Goal: Transaction & Acquisition: Purchase product/service

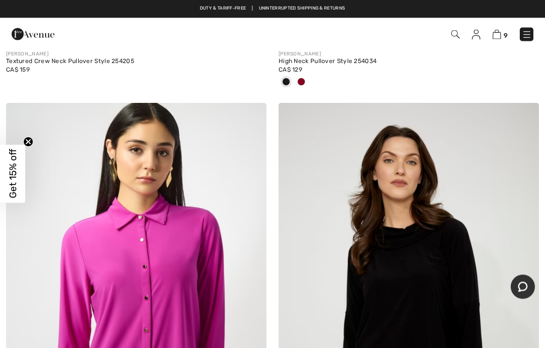
scroll to position [3751, 0]
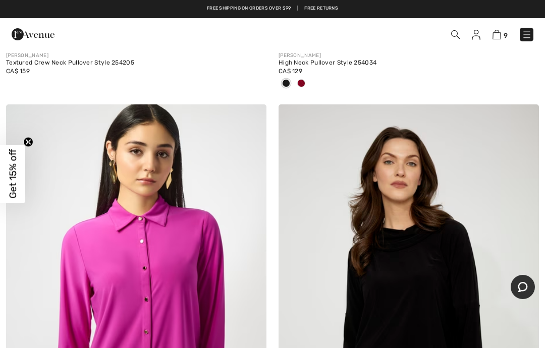
click at [526, 34] on img at bounding box center [526, 35] width 10 height 10
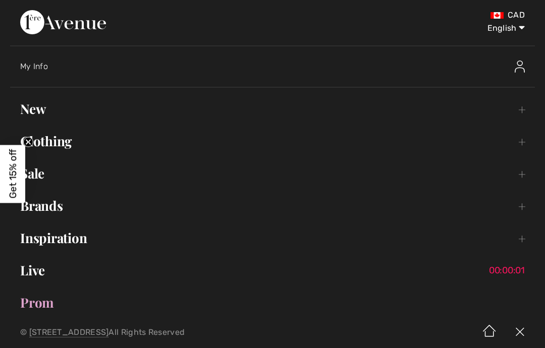
click at [57, 141] on link "Clothing Toggle submenu" at bounding box center [272, 141] width 524 height 22
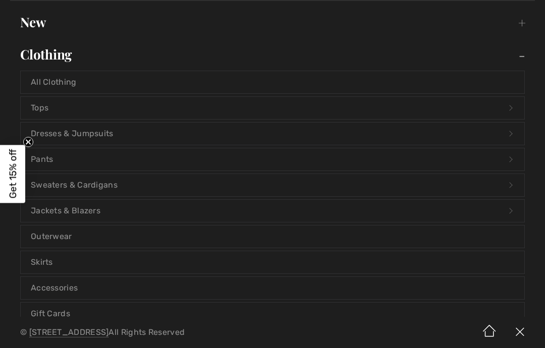
scroll to position [82, 0]
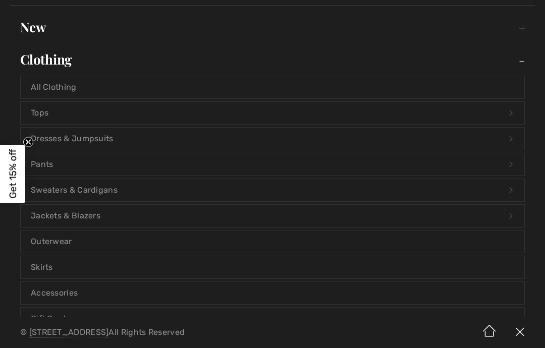
click at [63, 241] on link "Outerwear" at bounding box center [272, 241] width 503 height 22
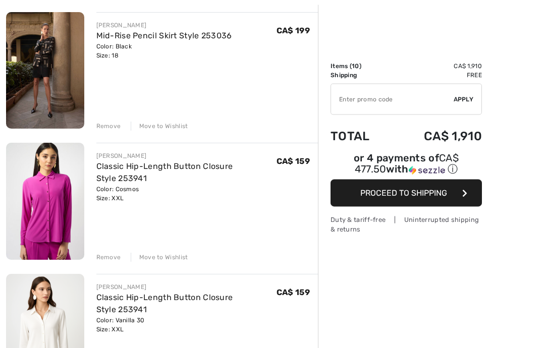
scroll to position [120, 0]
click at [110, 259] on div "Remove" at bounding box center [108, 257] width 25 height 9
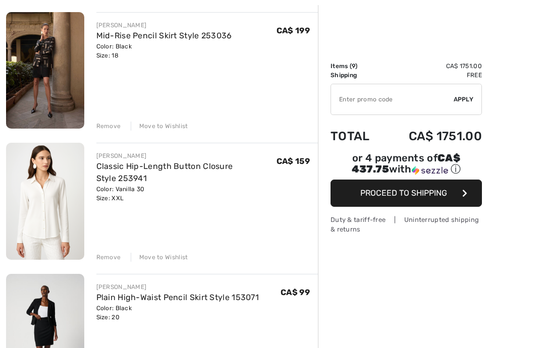
click at [109, 257] on div "Remove" at bounding box center [108, 257] width 25 height 9
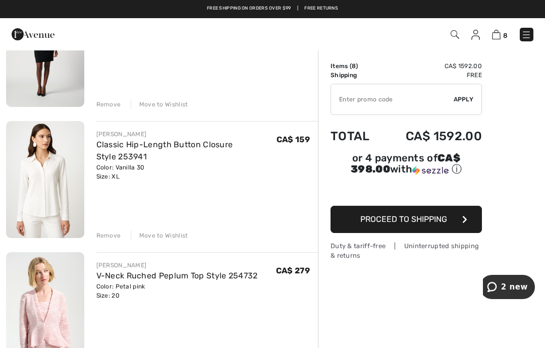
scroll to position [531, 0]
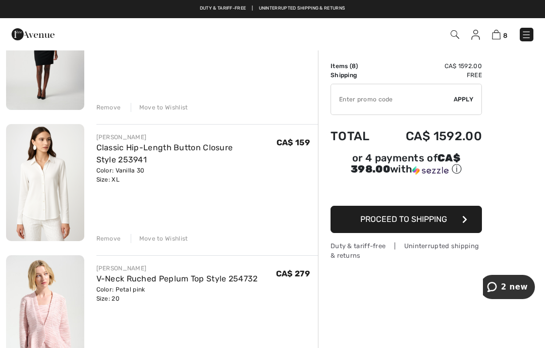
click at [50, 214] on img at bounding box center [45, 182] width 78 height 117
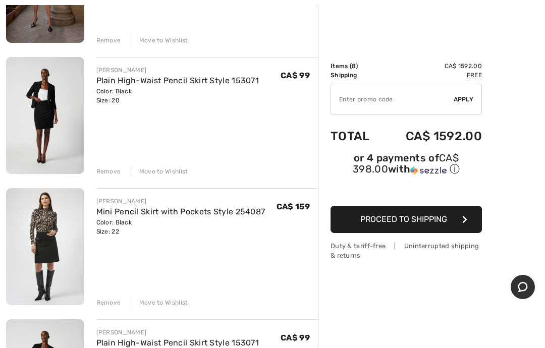
scroll to position [204, 0]
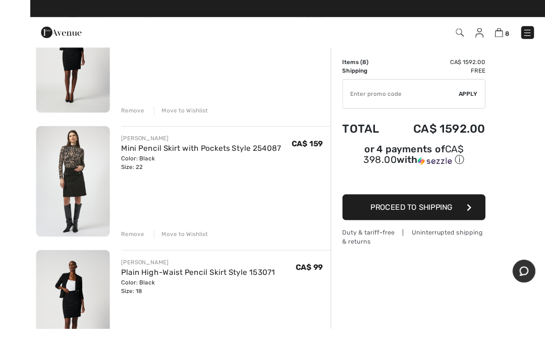
scroll to position [275, 0]
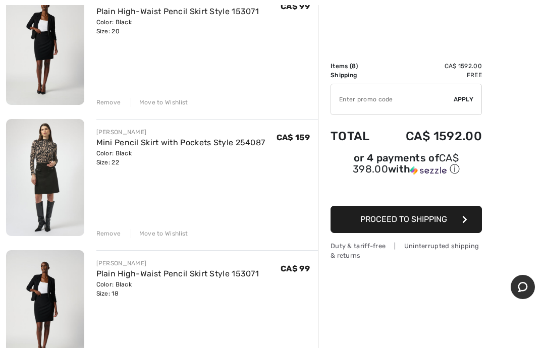
click at [103, 236] on div "Remove" at bounding box center [108, 233] width 25 height 9
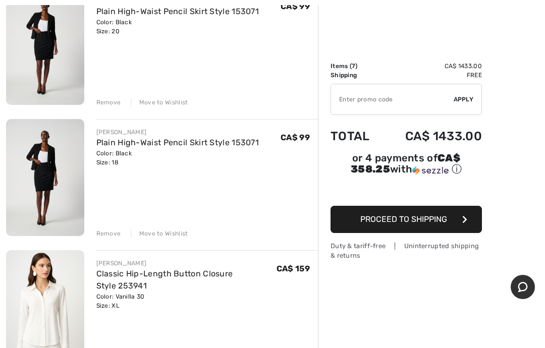
click at [108, 235] on div "Remove" at bounding box center [108, 233] width 25 height 9
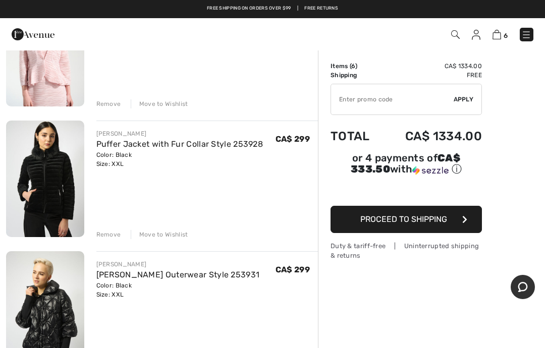
scroll to position [530, 0]
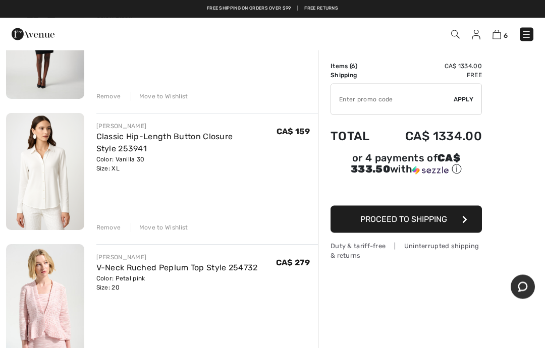
click at [105, 229] on div "Remove" at bounding box center [108, 227] width 25 height 9
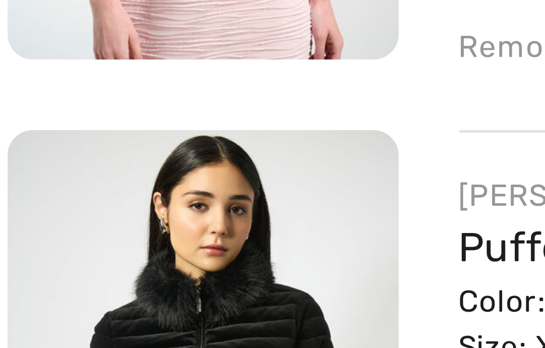
scroll to position [347, 0]
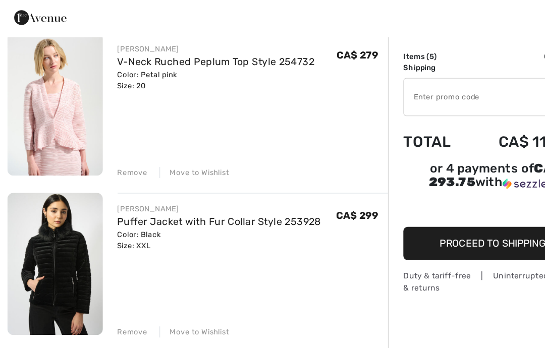
click at [147, 66] on link "V-Neck Ruched Peplum Top Style 254732" at bounding box center [176, 71] width 161 height 10
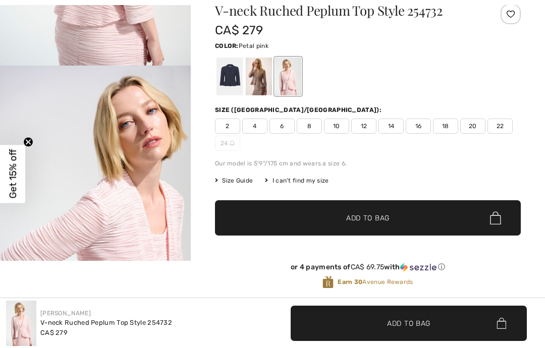
scroll to position [1613, 0]
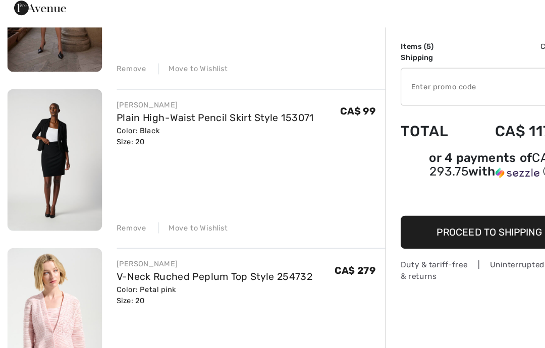
scroll to position [181, 0]
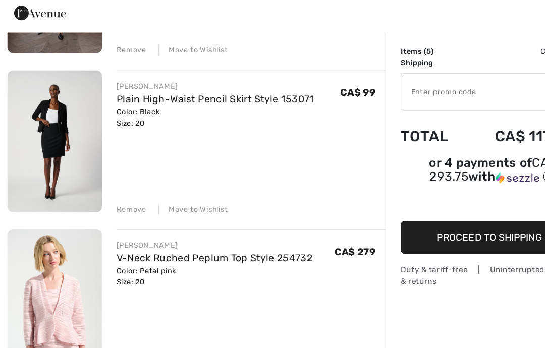
click at [109, 192] on div "Remove" at bounding box center [108, 196] width 25 height 9
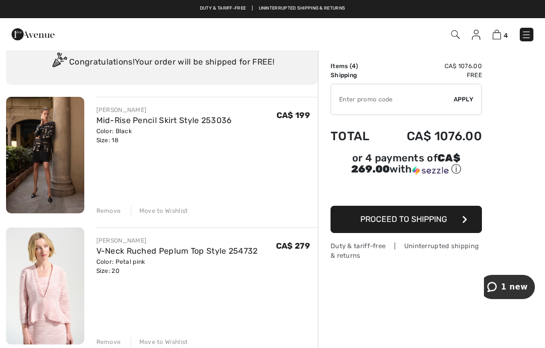
scroll to position [32, 0]
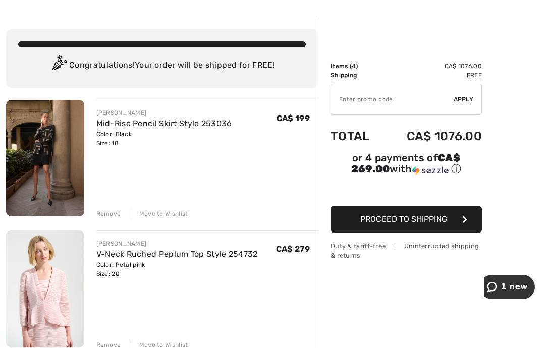
click at [104, 217] on div "Remove" at bounding box center [108, 213] width 25 height 9
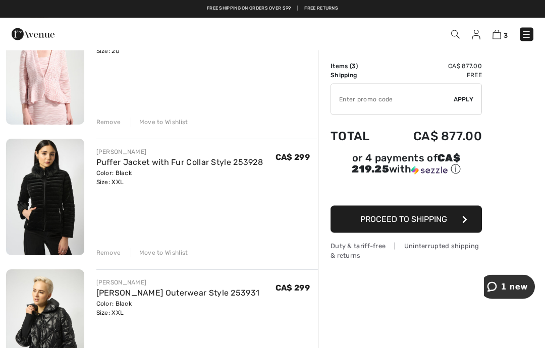
scroll to position [125, 0]
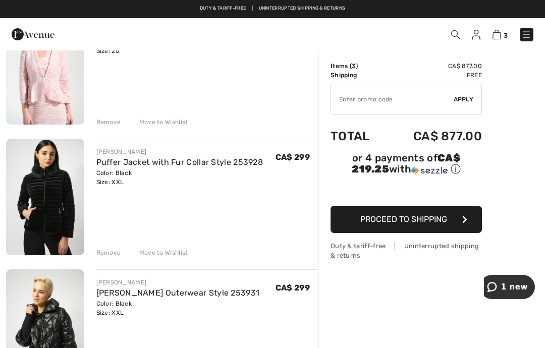
click at [108, 123] on div "Remove" at bounding box center [108, 121] width 25 height 9
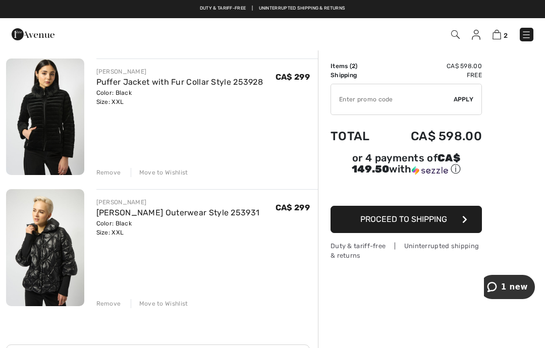
scroll to position [76, 0]
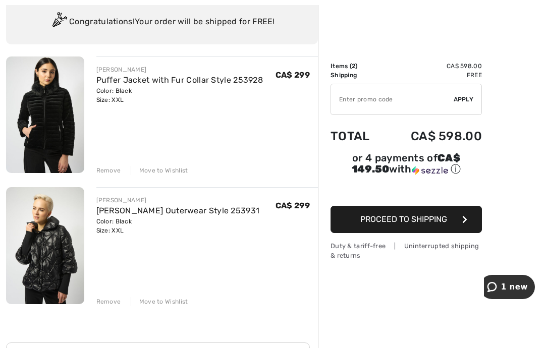
click at [438, 224] on span "Proceed to Shipping" at bounding box center [403, 219] width 87 height 10
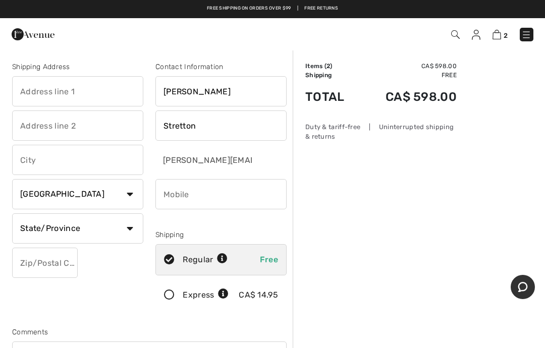
click at [68, 90] on input "text" at bounding box center [77, 91] width 131 height 30
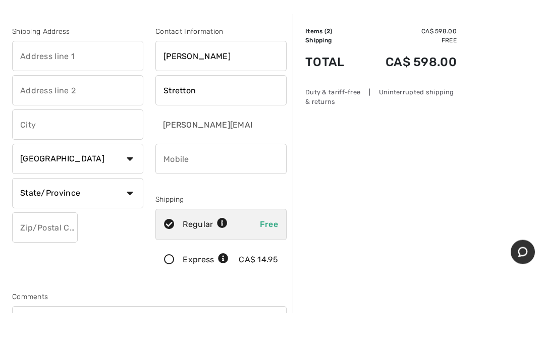
type input "[STREET_ADDRESS]"
type input "Fort Saskatchewan"
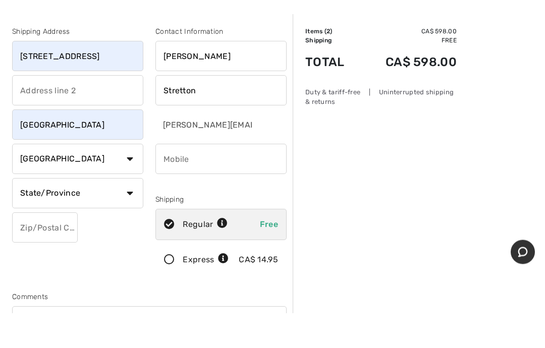
scroll to position [35, 0]
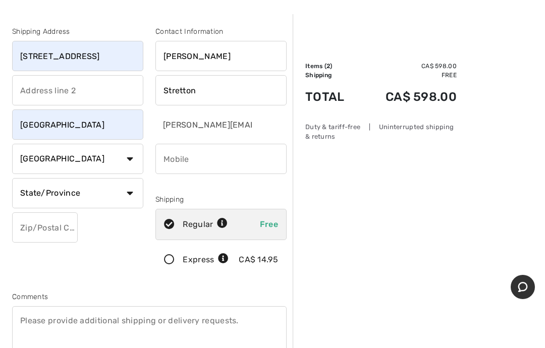
select select "AB"
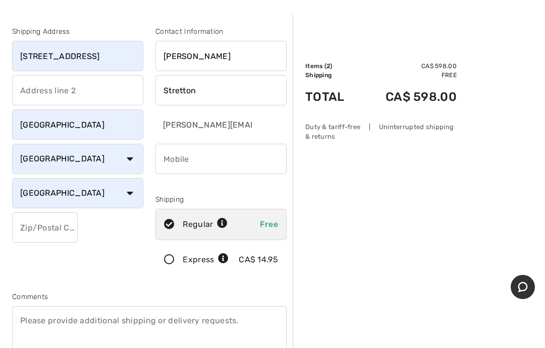
type input "T8L4P8"
type input "3062612236"
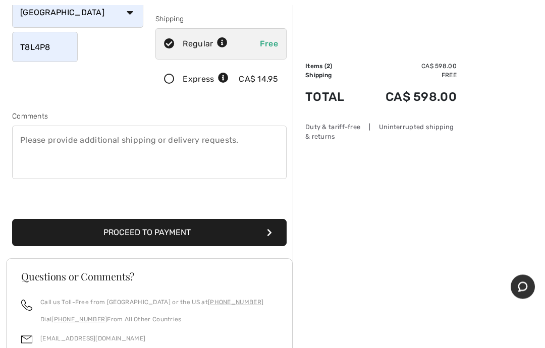
scroll to position [224, 0]
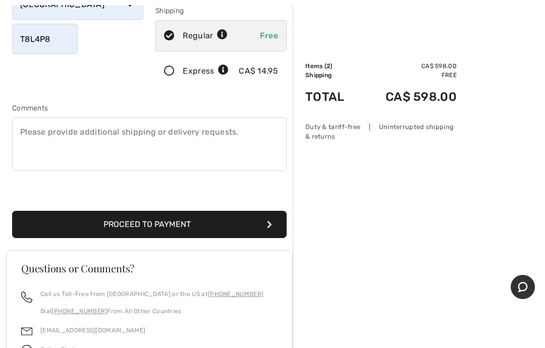
click at [187, 229] on button "Proceed to Payment" at bounding box center [149, 224] width 274 height 27
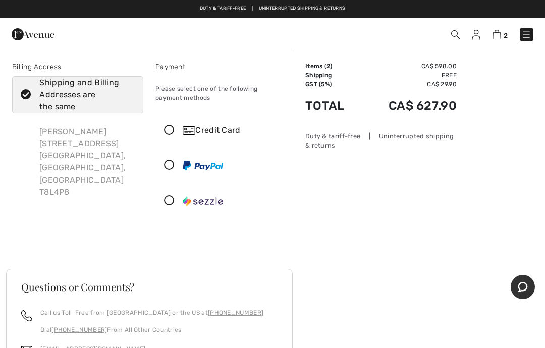
click at [178, 126] on icon at bounding box center [169, 130] width 27 height 11
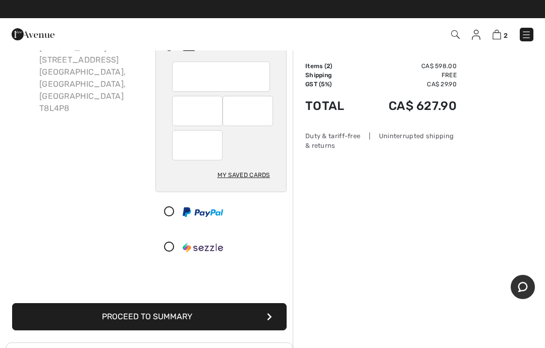
scroll to position [87, 0]
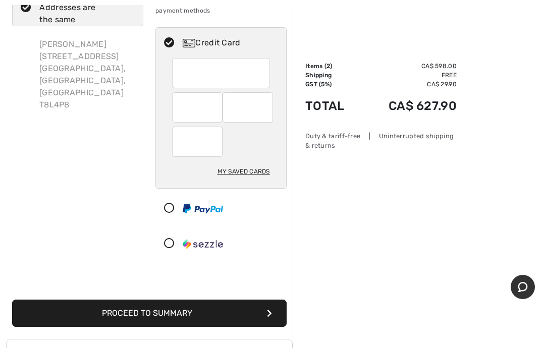
click at [358, 195] on div "Order Summary Details Items ( 2 ) CA$ 598.00 Promo code CA$ 0.00 Shipping Free …" at bounding box center [418, 270] width 252 height 617
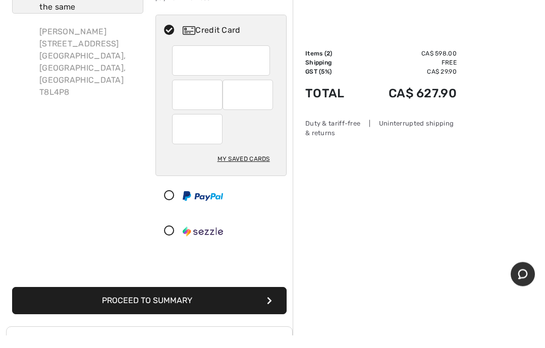
click at [217, 93] on div at bounding box center [197, 108] width 50 height 30
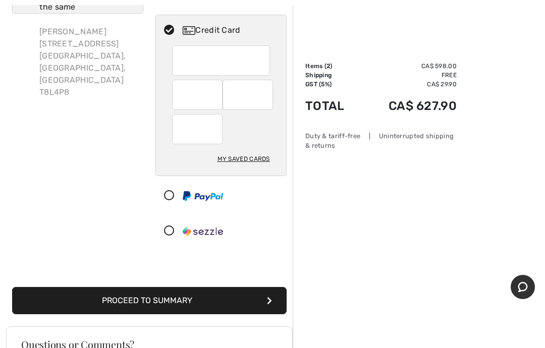
click at [206, 300] on button "Proceed to Summary" at bounding box center [149, 300] width 274 height 27
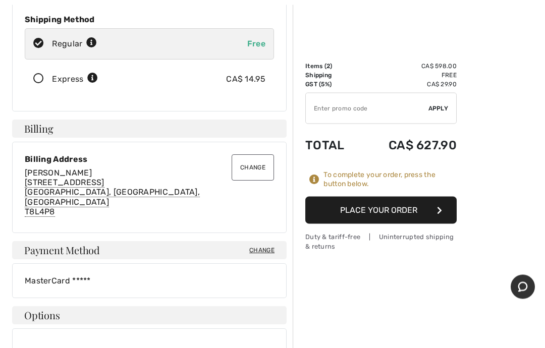
scroll to position [194, 0]
click at [409, 209] on button "Place Your Order" at bounding box center [380, 210] width 151 height 27
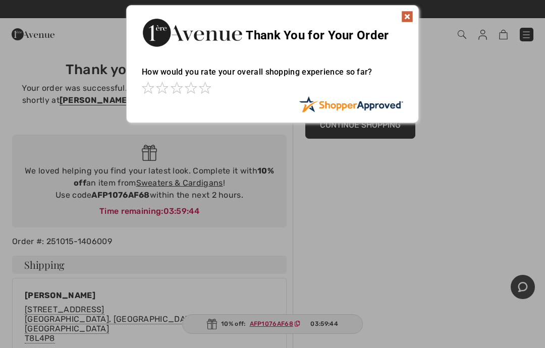
click at [405, 18] on img at bounding box center [407, 17] width 12 height 12
